Goal: Task Accomplishment & Management: Use online tool/utility

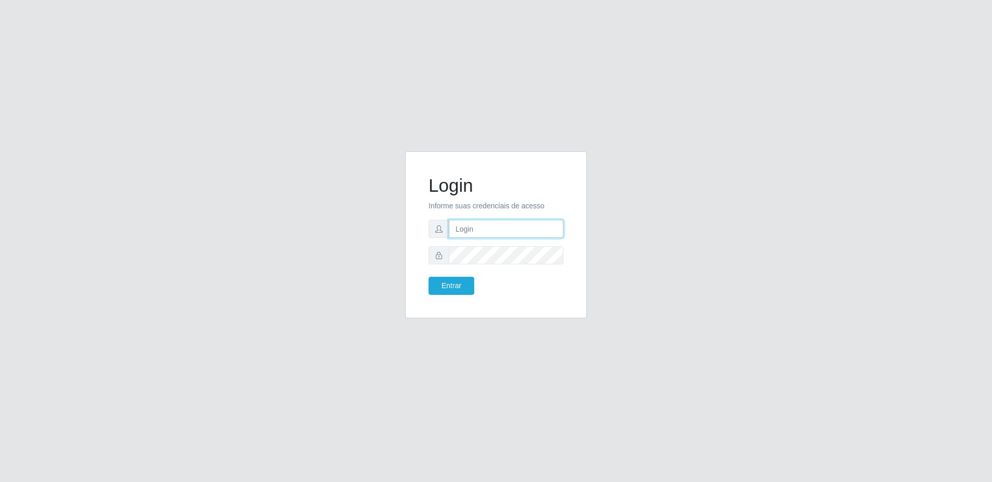
click at [501, 230] on input "text" at bounding box center [506, 229] width 115 height 18
type input "[EMAIL_ADDRESS][DOMAIN_NAME]"
click at [428, 277] on button "Entrar" at bounding box center [451, 286] width 46 height 18
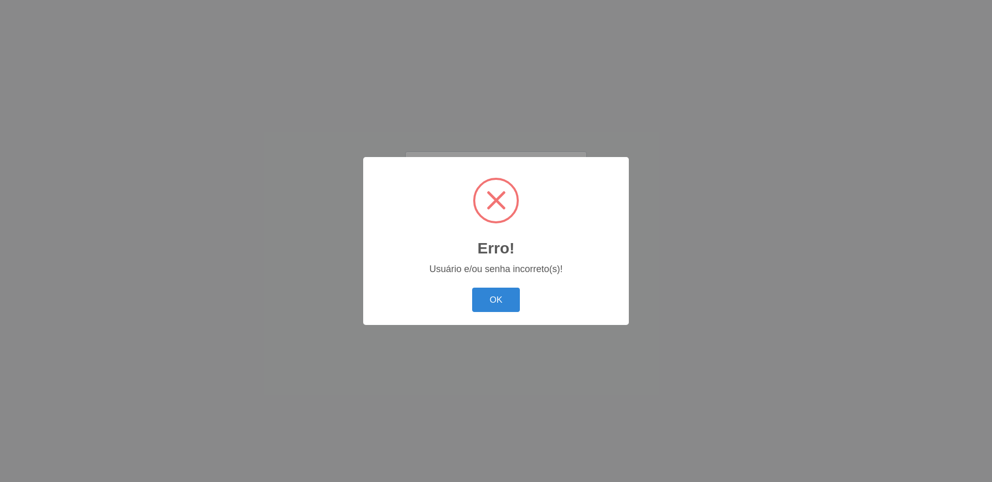
click at [472, 288] on button "OK" at bounding box center [496, 300] width 48 height 24
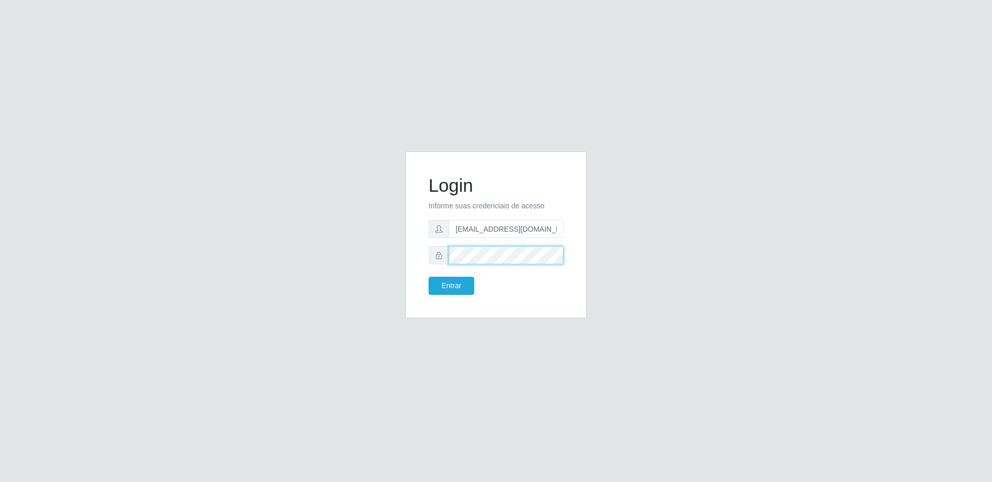
click at [428, 277] on button "Entrar" at bounding box center [451, 286] width 46 height 18
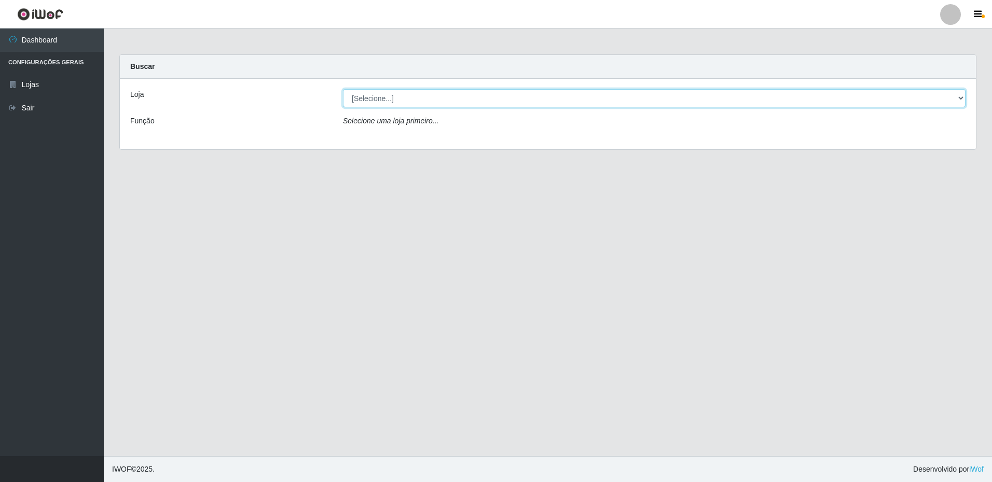
click at [390, 91] on select "[Selecione...] Extrabom - Loja 16 [GEOGRAPHIC_DATA]" at bounding box center [654, 98] width 623 height 18
select select "450"
click at [343, 89] on select "[Selecione...] Extrabom - Loja 16 [GEOGRAPHIC_DATA]" at bounding box center [654, 98] width 623 height 18
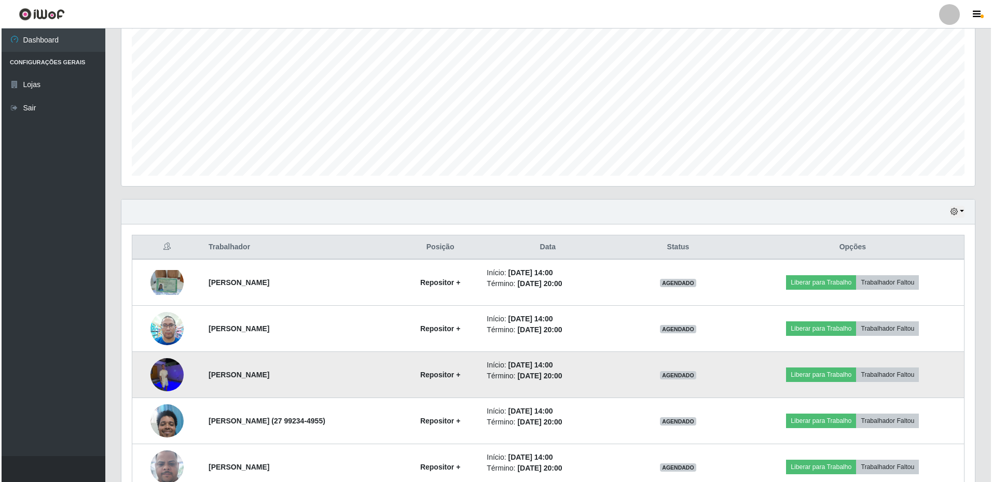
scroll to position [247, 0]
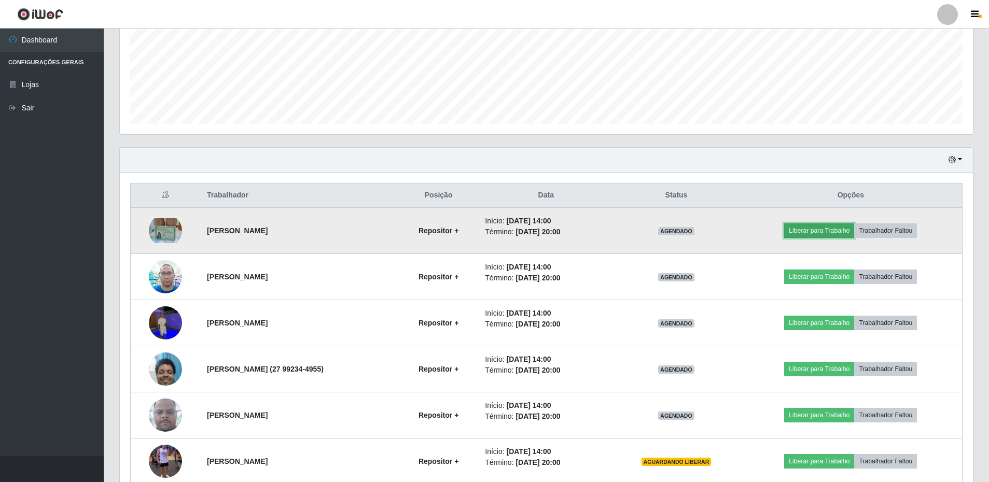
click at [825, 233] on button "Liberar para Trabalho" at bounding box center [819, 231] width 70 height 15
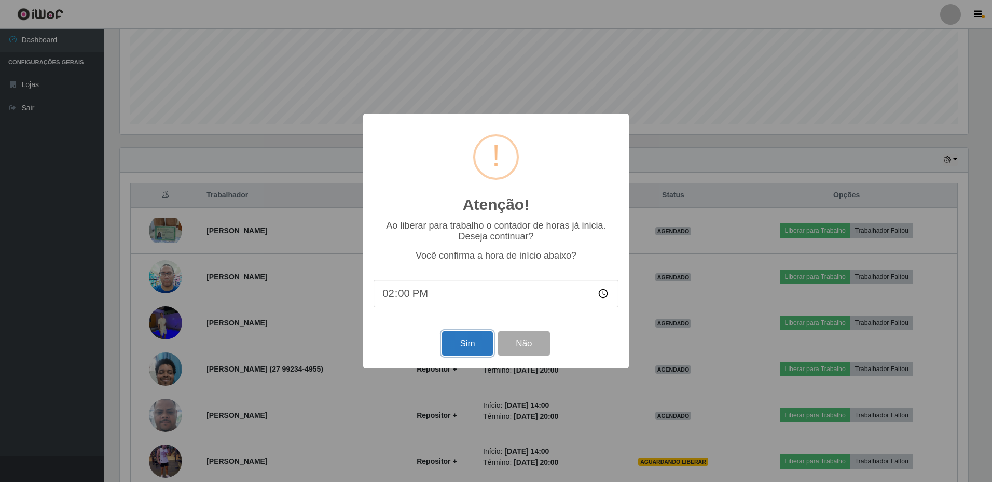
click at [485, 350] on button "Sim" at bounding box center [467, 343] width 50 height 24
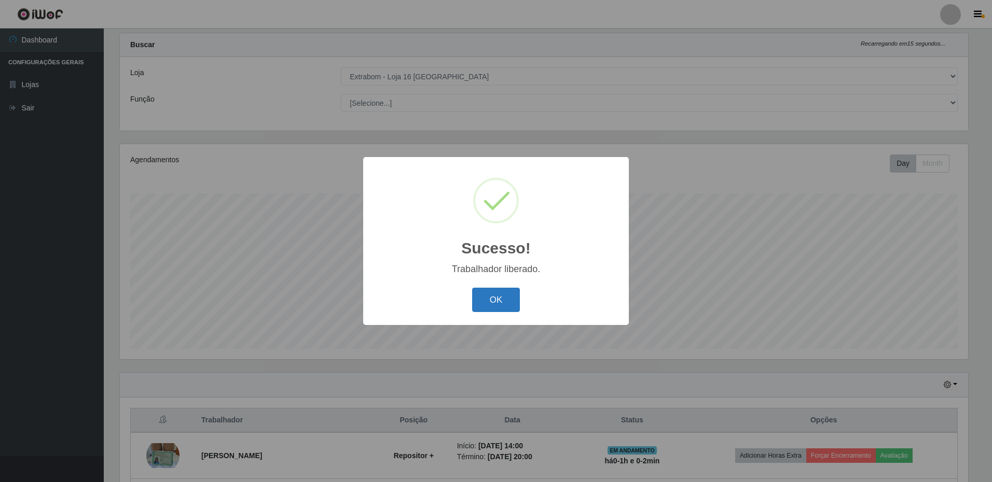
click at [499, 311] on button "OK" at bounding box center [496, 300] width 48 height 24
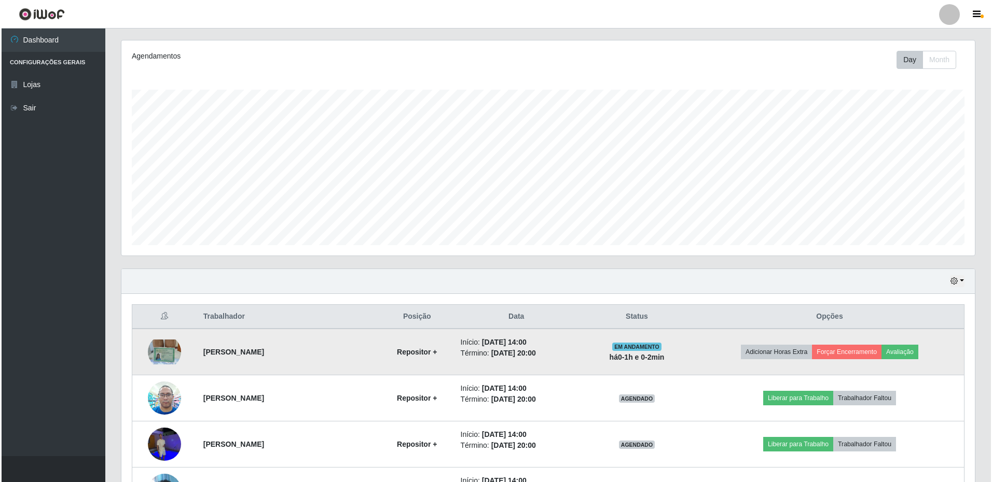
scroll to position [177, 0]
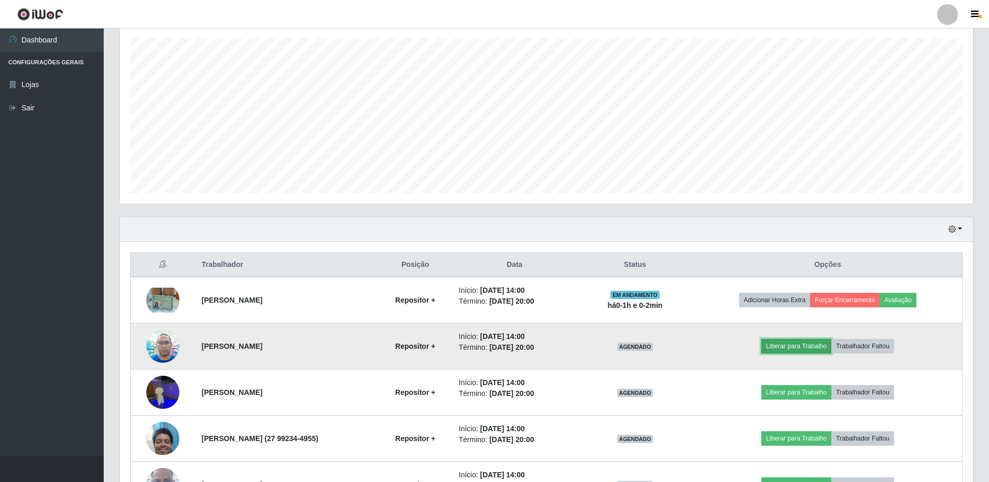
click at [800, 347] on button "Liberar para Trabalho" at bounding box center [797, 346] width 70 height 15
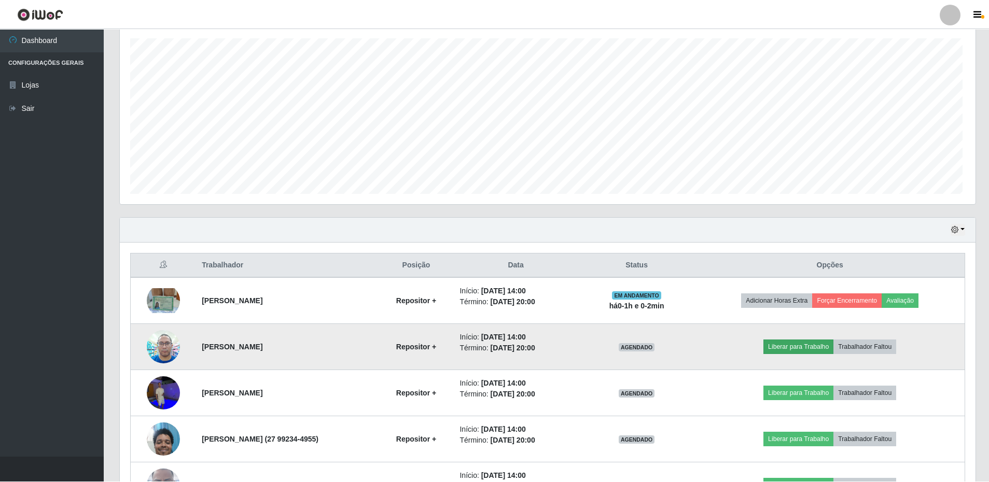
scroll to position [215, 848]
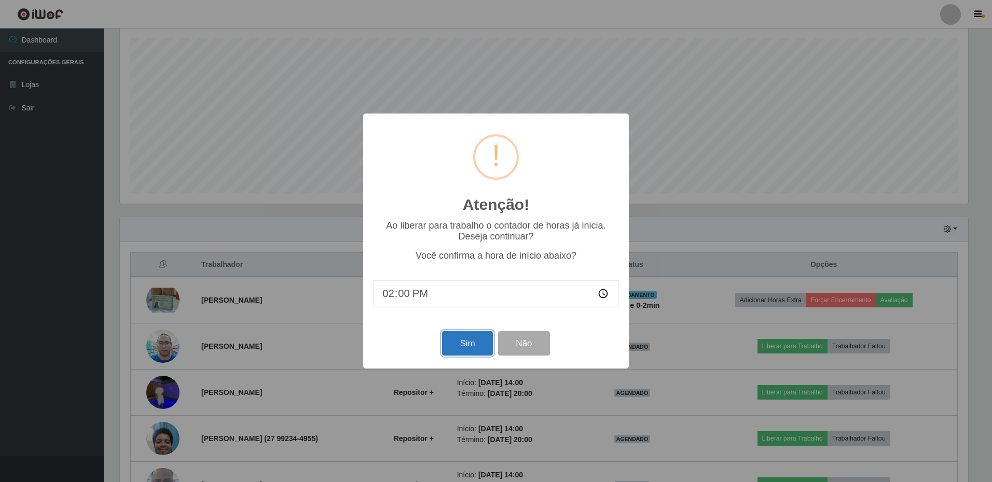
click at [476, 338] on button "Sim" at bounding box center [467, 343] width 50 height 24
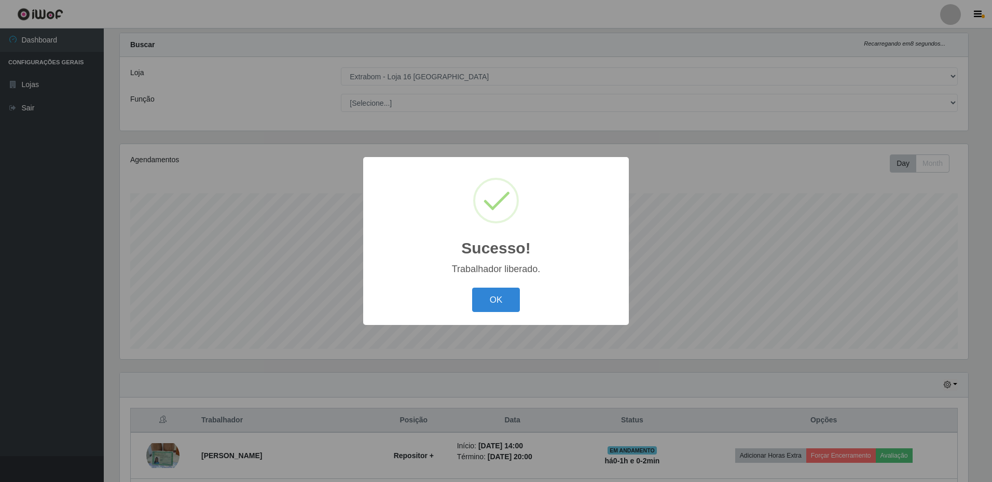
click at [520, 294] on div "OK Cancel" at bounding box center [496, 300] width 245 height 30
click at [513, 298] on button "OK" at bounding box center [496, 300] width 48 height 24
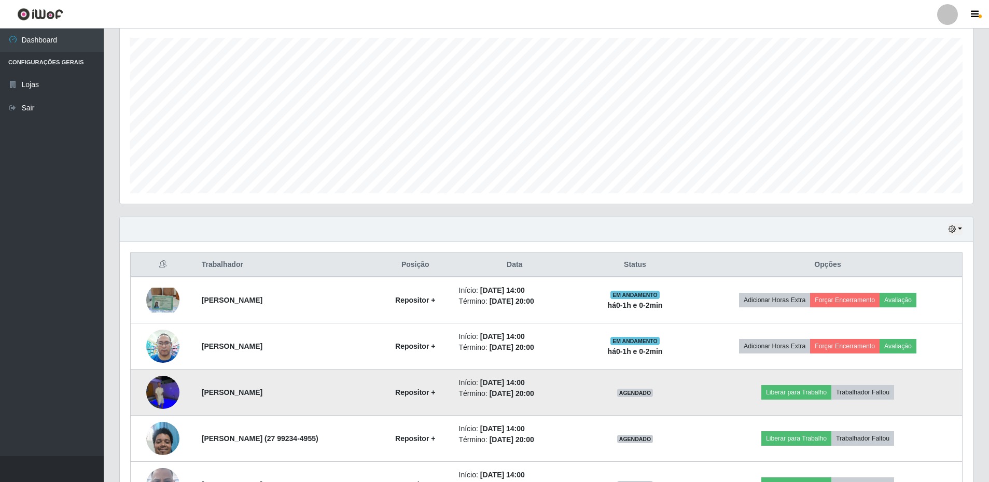
scroll to position [281, 0]
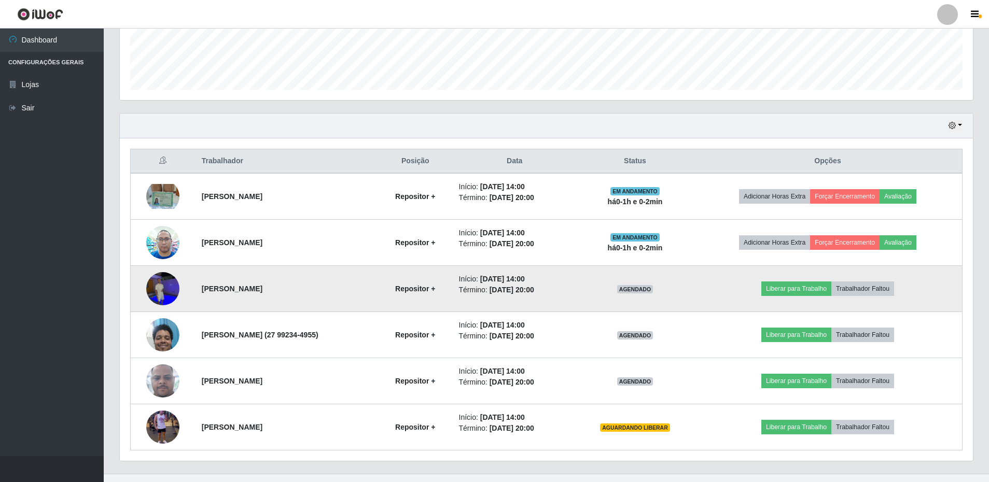
click at [158, 294] on img at bounding box center [162, 289] width 33 height 44
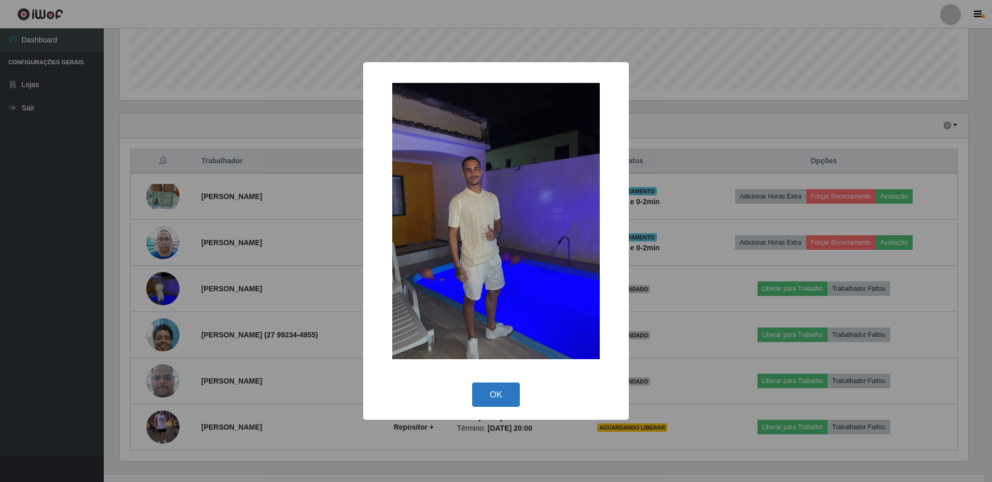
click at [502, 401] on button "OK" at bounding box center [496, 395] width 48 height 24
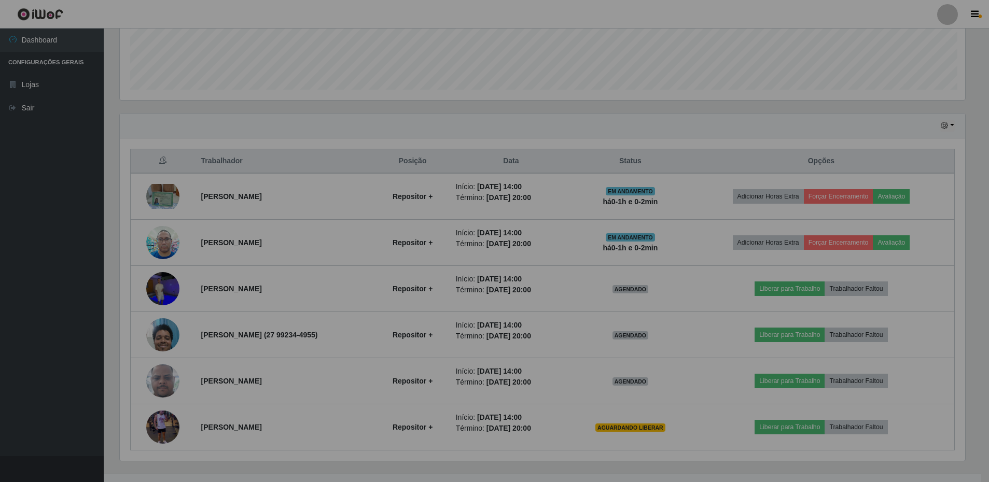
scroll to position [215, 853]
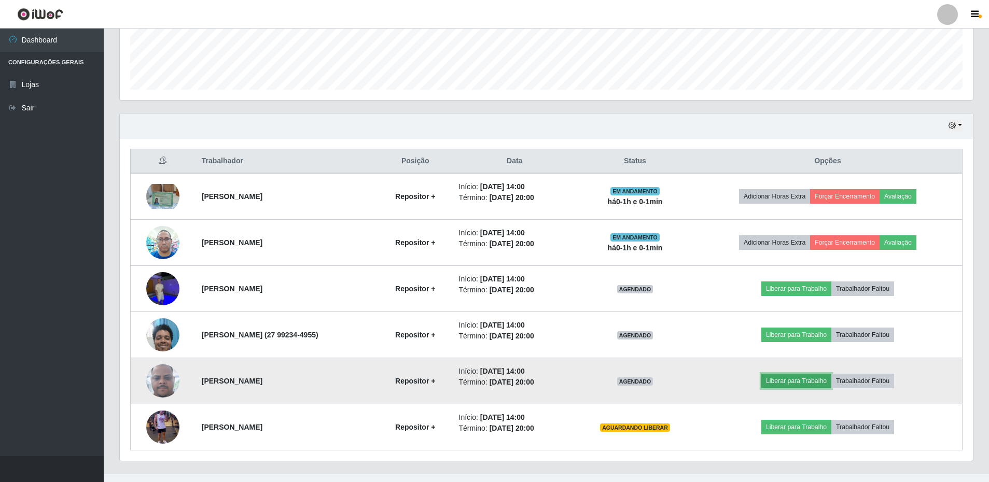
click at [786, 382] on button "Liberar para Trabalho" at bounding box center [797, 381] width 70 height 15
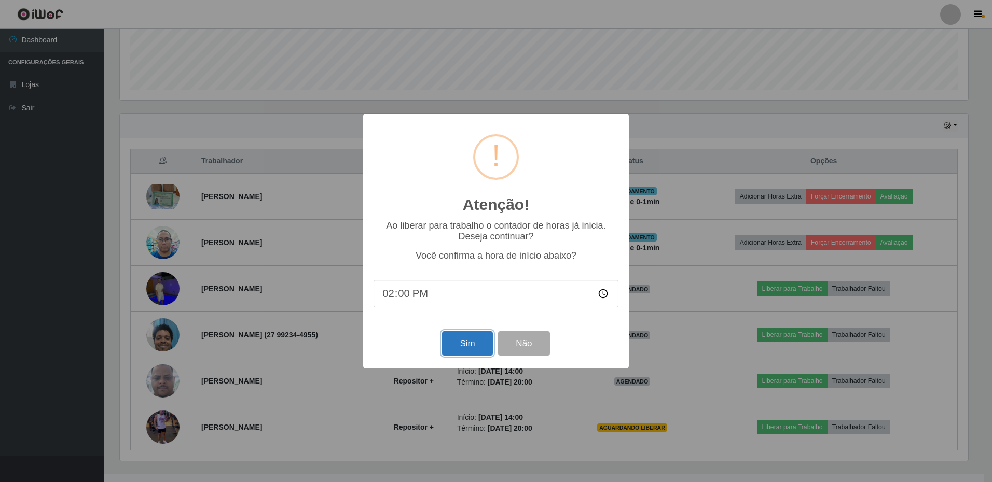
click at [463, 341] on button "Sim" at bounding box center [467, 343] width 50 height 24
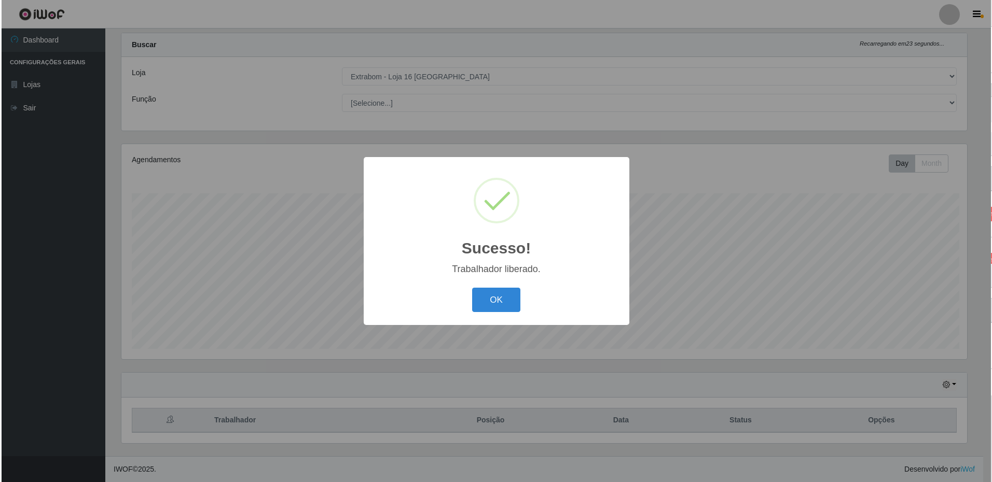
scroll to position [0, 0]
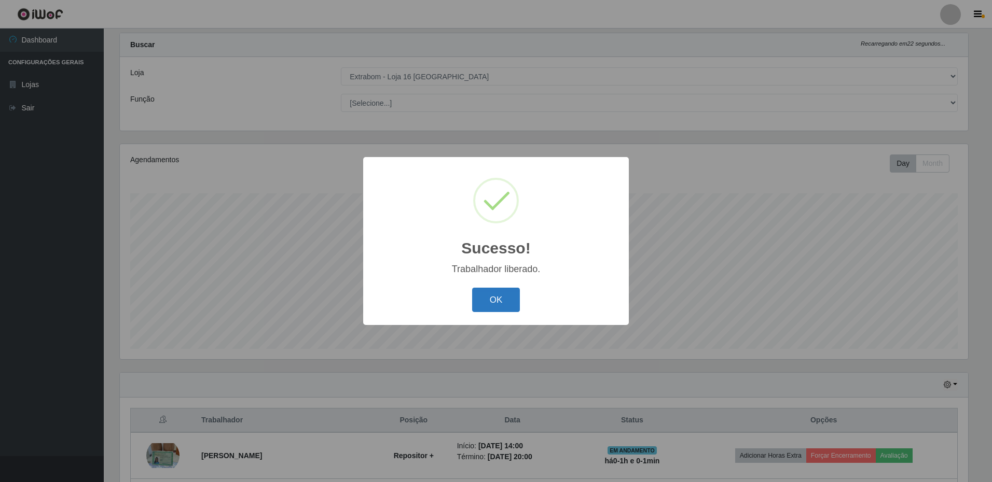
click at [495, 301] on button "OK" at bounding box center [496, 300] width 48 height 24
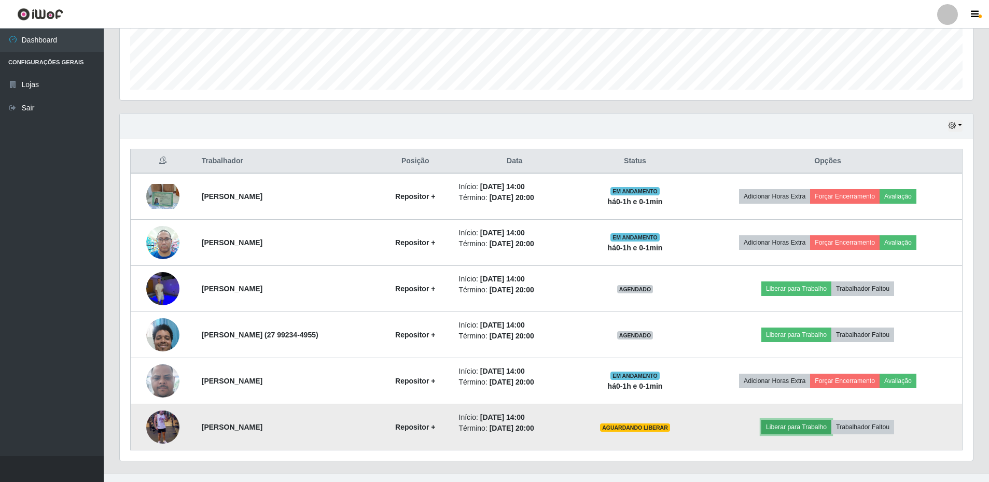
click at [796, 430] on button "Liberar para Trabalho" at bounding box center [797, 427] width 70 height 15
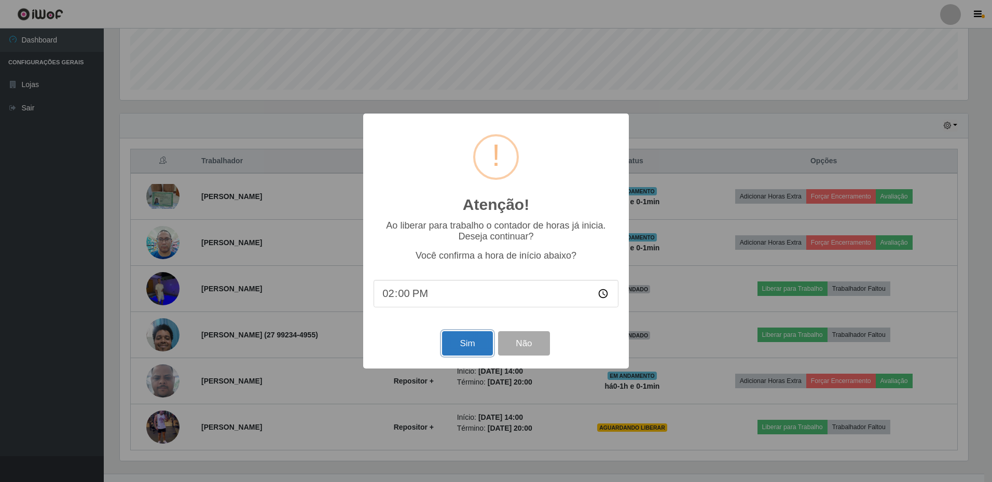
click at [467, 351] on button "Sim" at bounding box center [467, 343] width 50 height 24
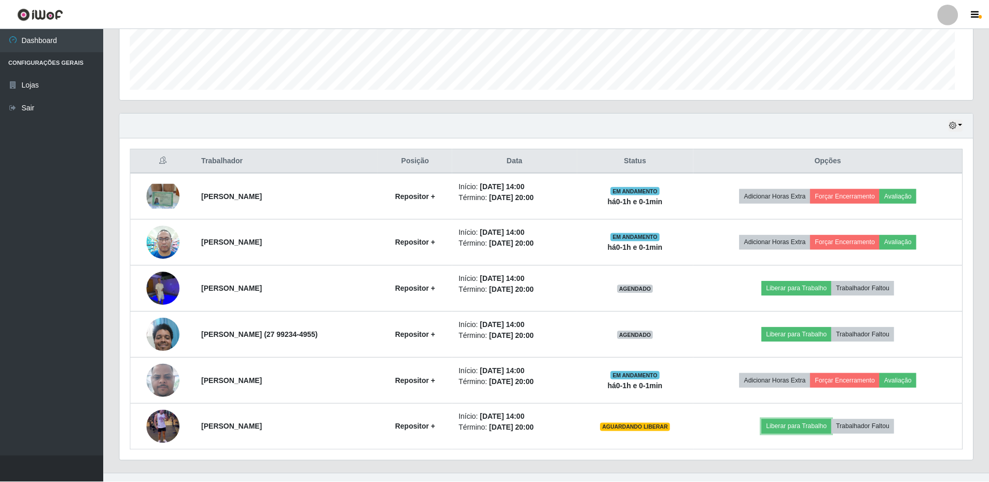
scroll to position [518545, 517907]
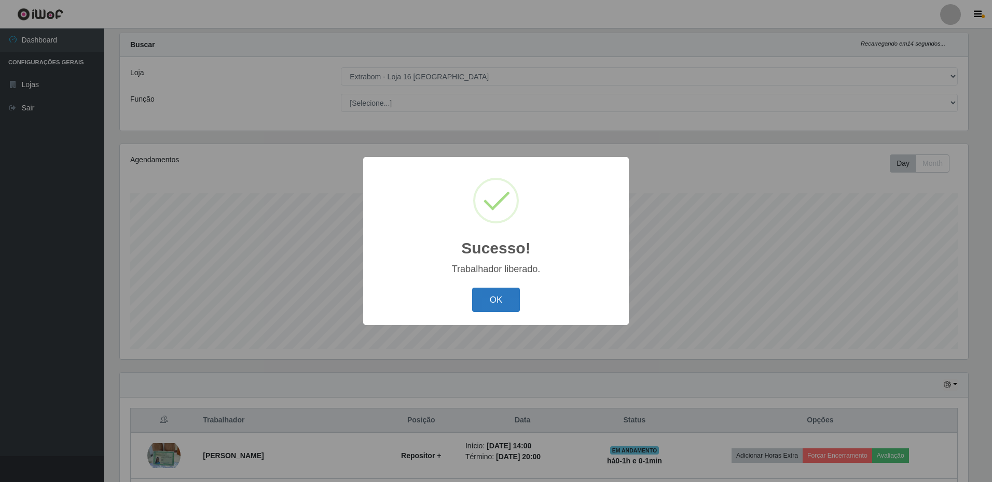
click at [496, 296] on button "OK" at bounding box center [496, 300] width 48 height 24
